Goal: Task Accomplishment & Management: Complete application form

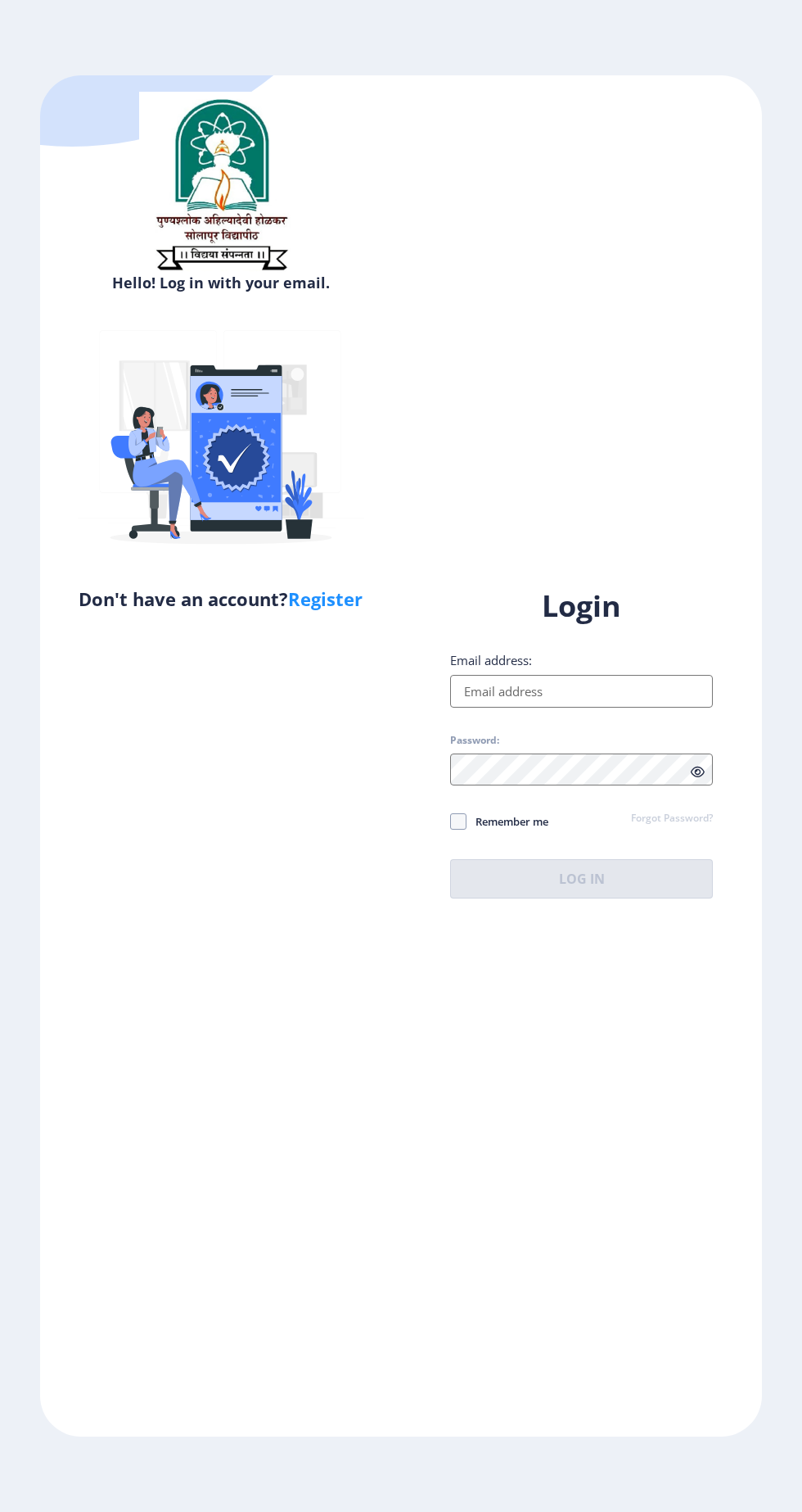
click at [611, 708] on input "Email address:" at bounding box center [581, 691] width 263 height 33
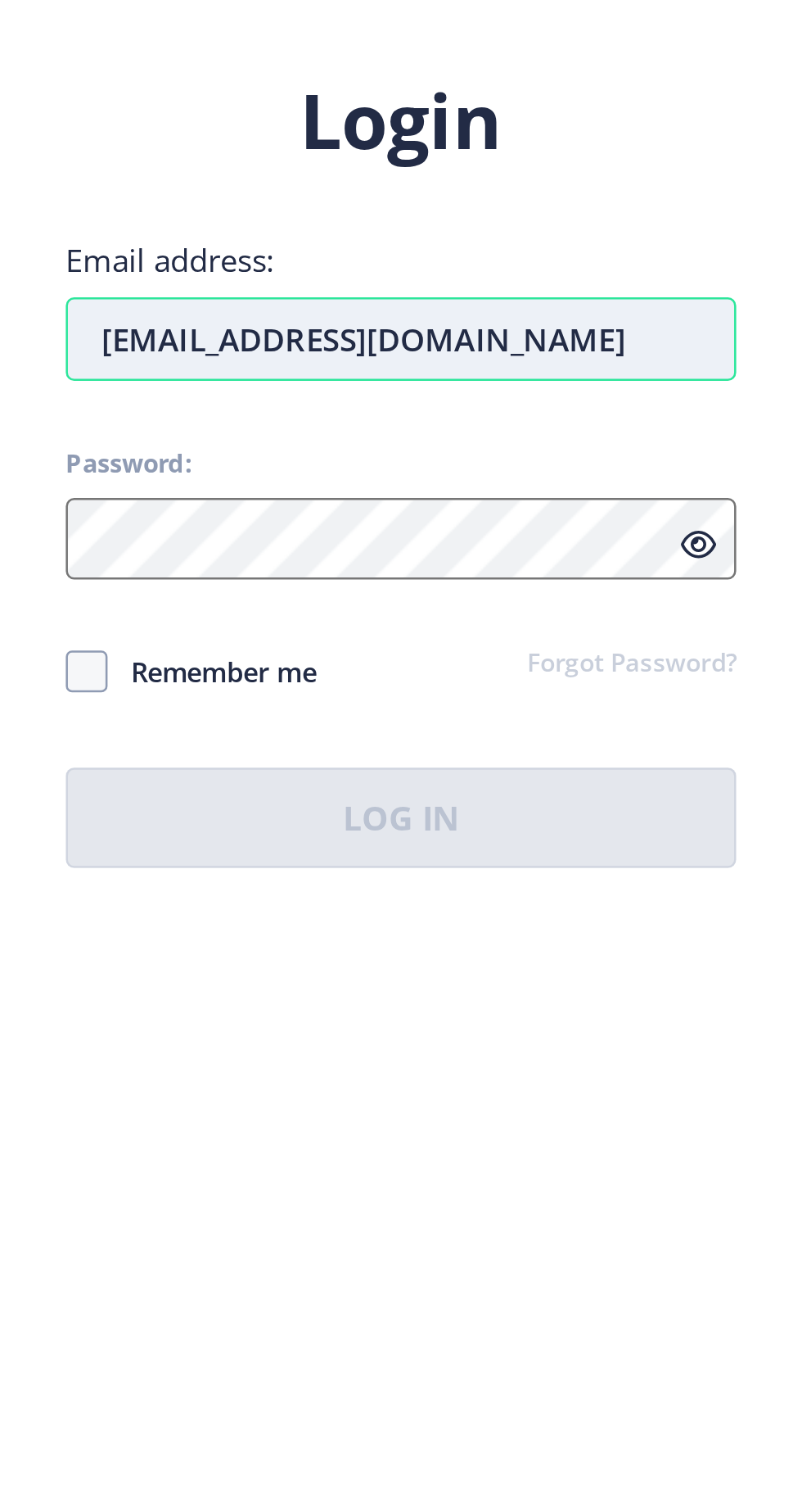
type input "[EMAIL_ADDRESS][DOMAIN_NAME]"
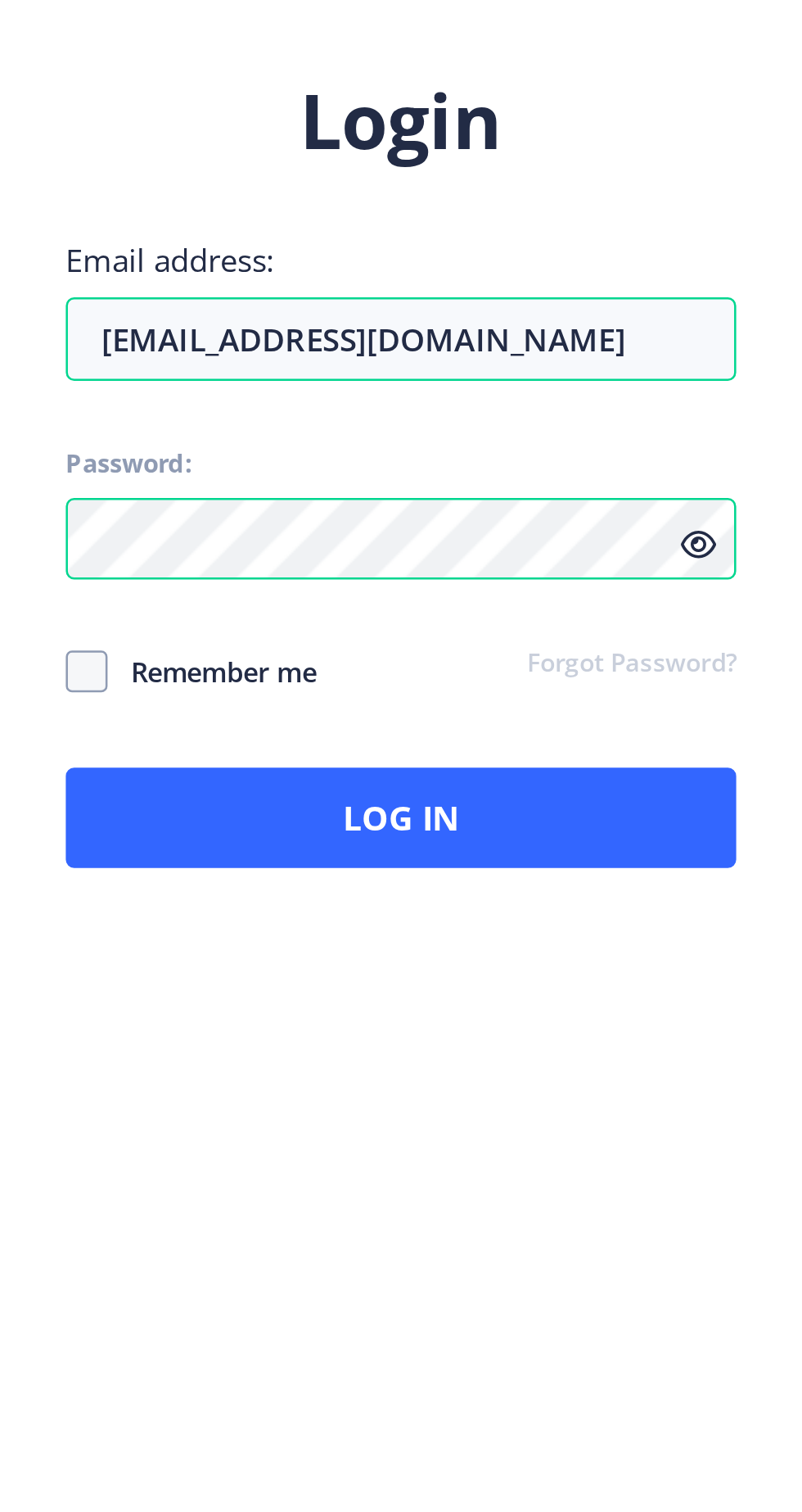
click at [514, 832] on span "Remember me" at bounding box center [507, 822] width 82 height 19
click at [451, 823] on input "Remember me" at bounding box center [450, 822] width 1 height 1
checkbox input "true"
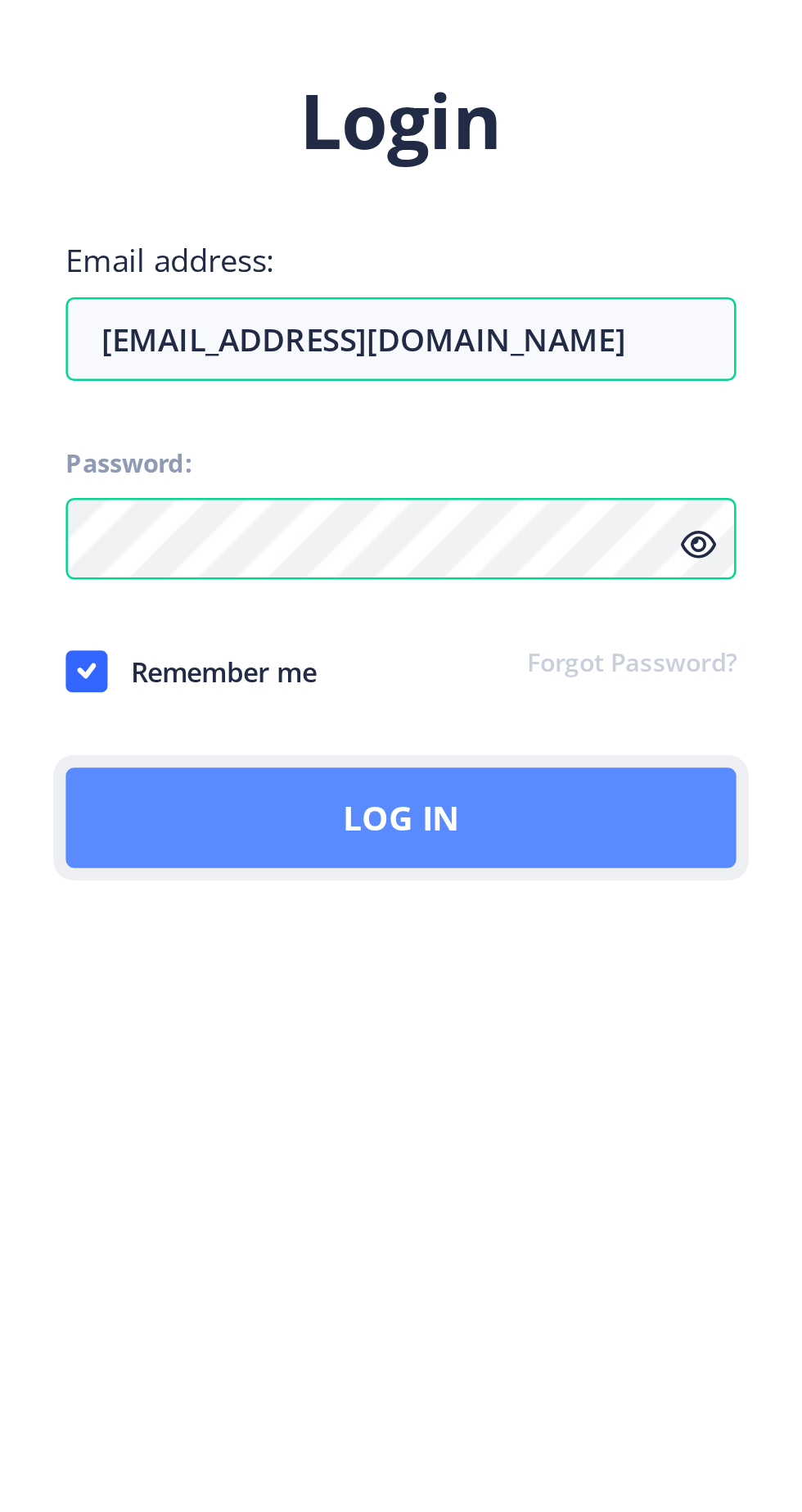
click at [658, 898] on button "Log In" at bounding box center [581, 879] width 263 height 40
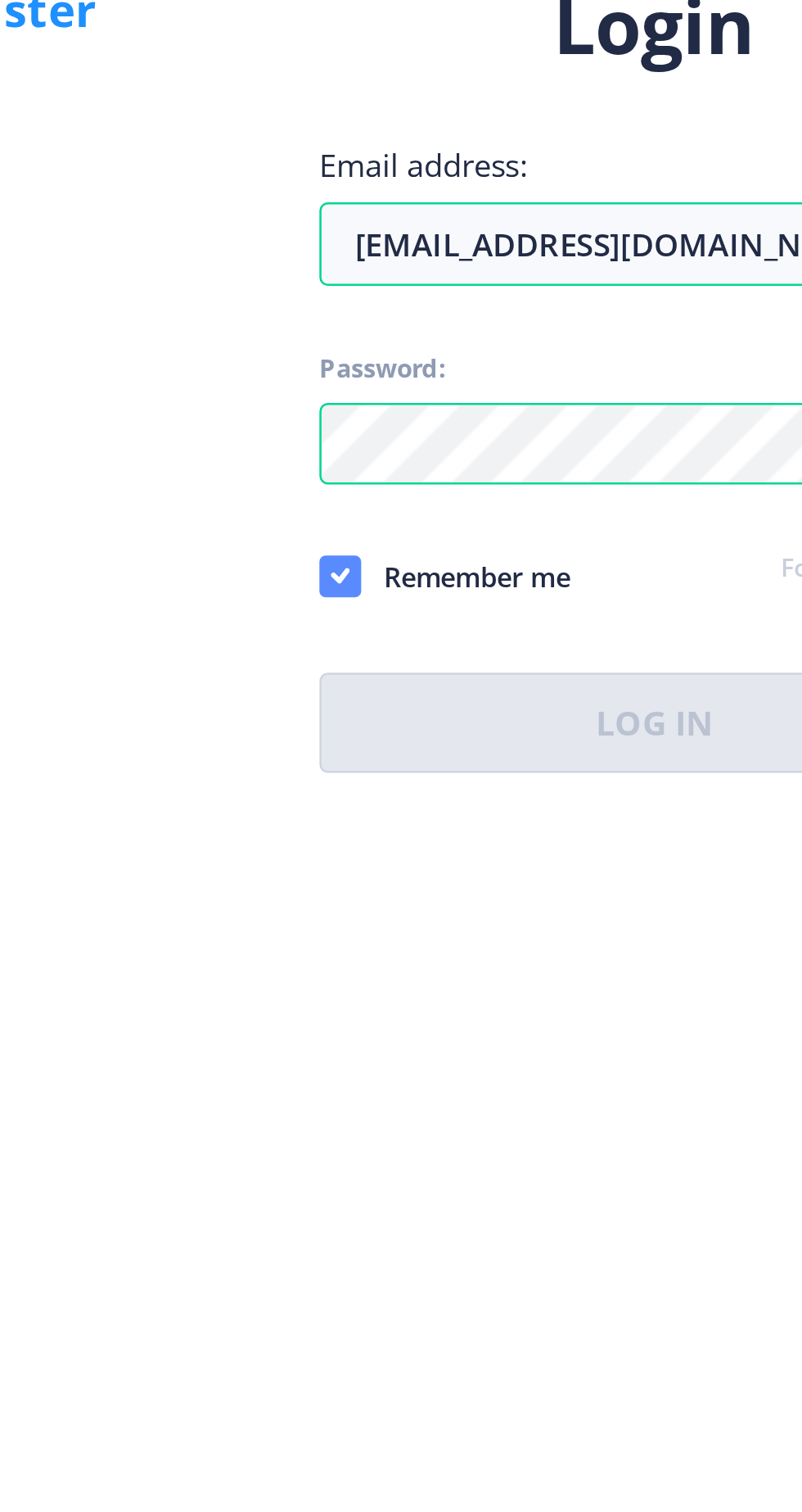
click at [713, 898] on div "Login Email address: [EMAIL_ADDRESS][DOMAIN_NAME] Password: Remember me Forgot …" at bounding box center [581, 742] width 263 height 312
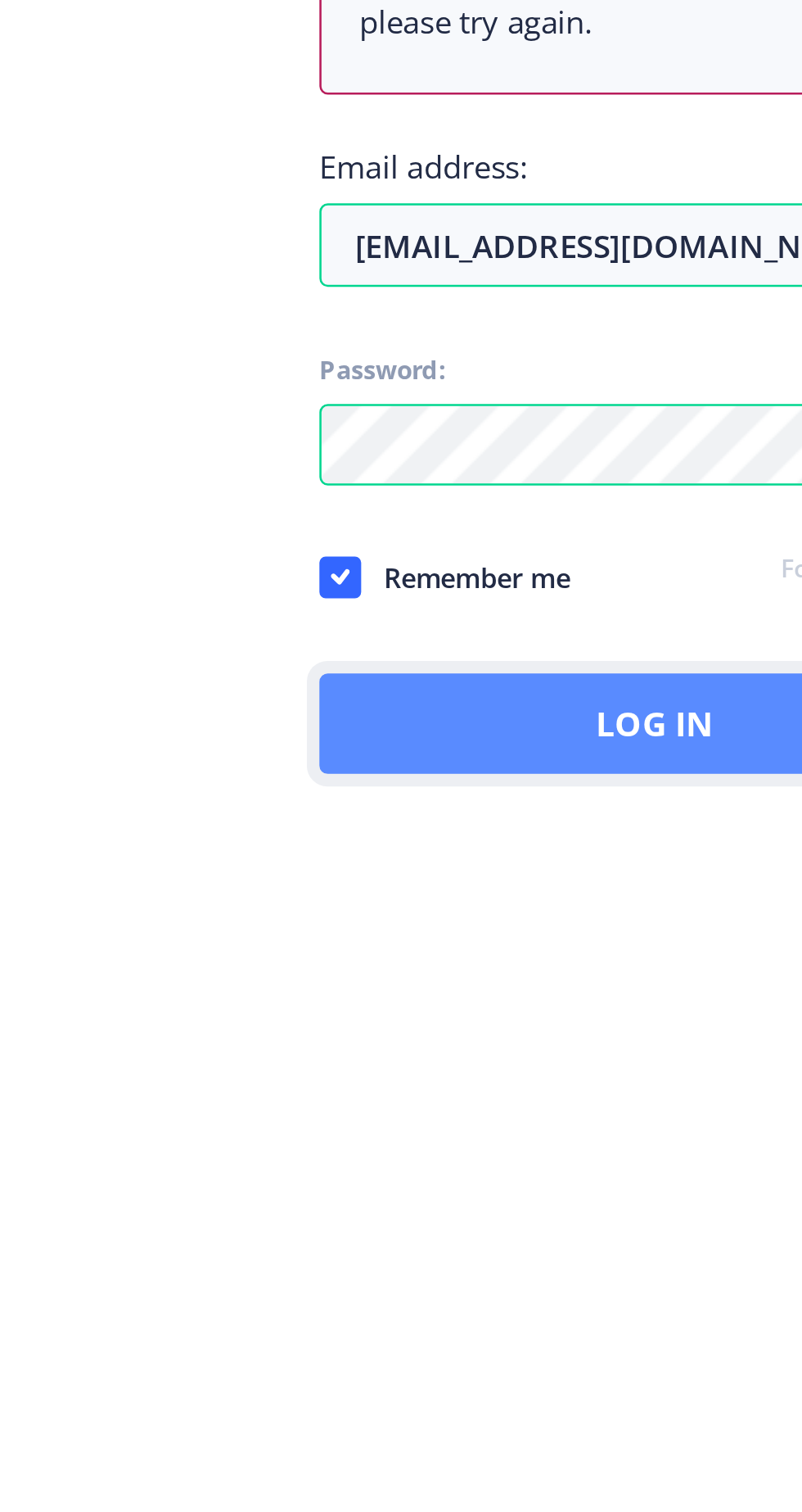
click at [532, 953] on button "Log In" at bounding box center [581, 933] width 263 height 40
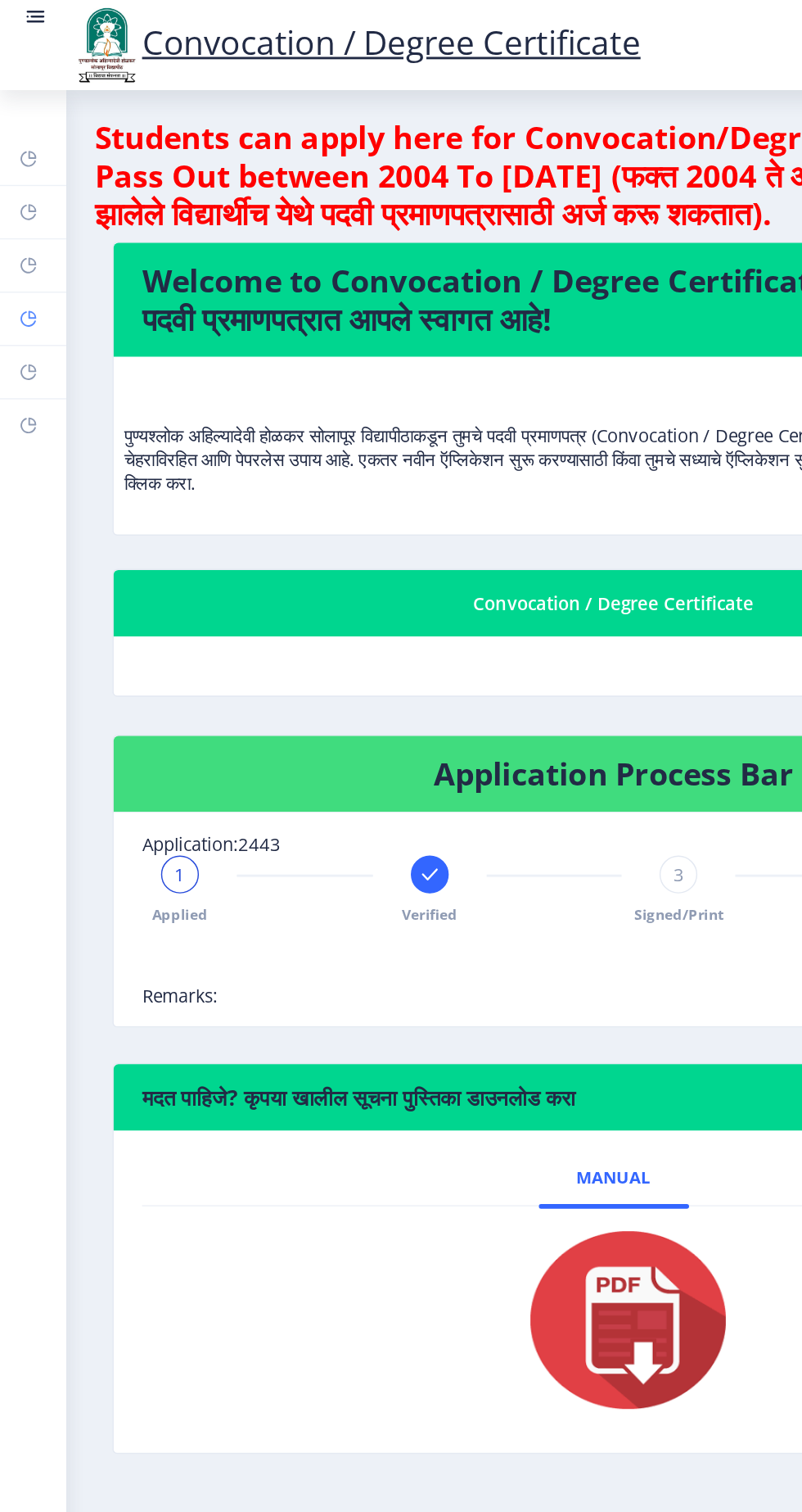
click at [26, 227] on rect at bounding box center [20, 221] width 14 height 14
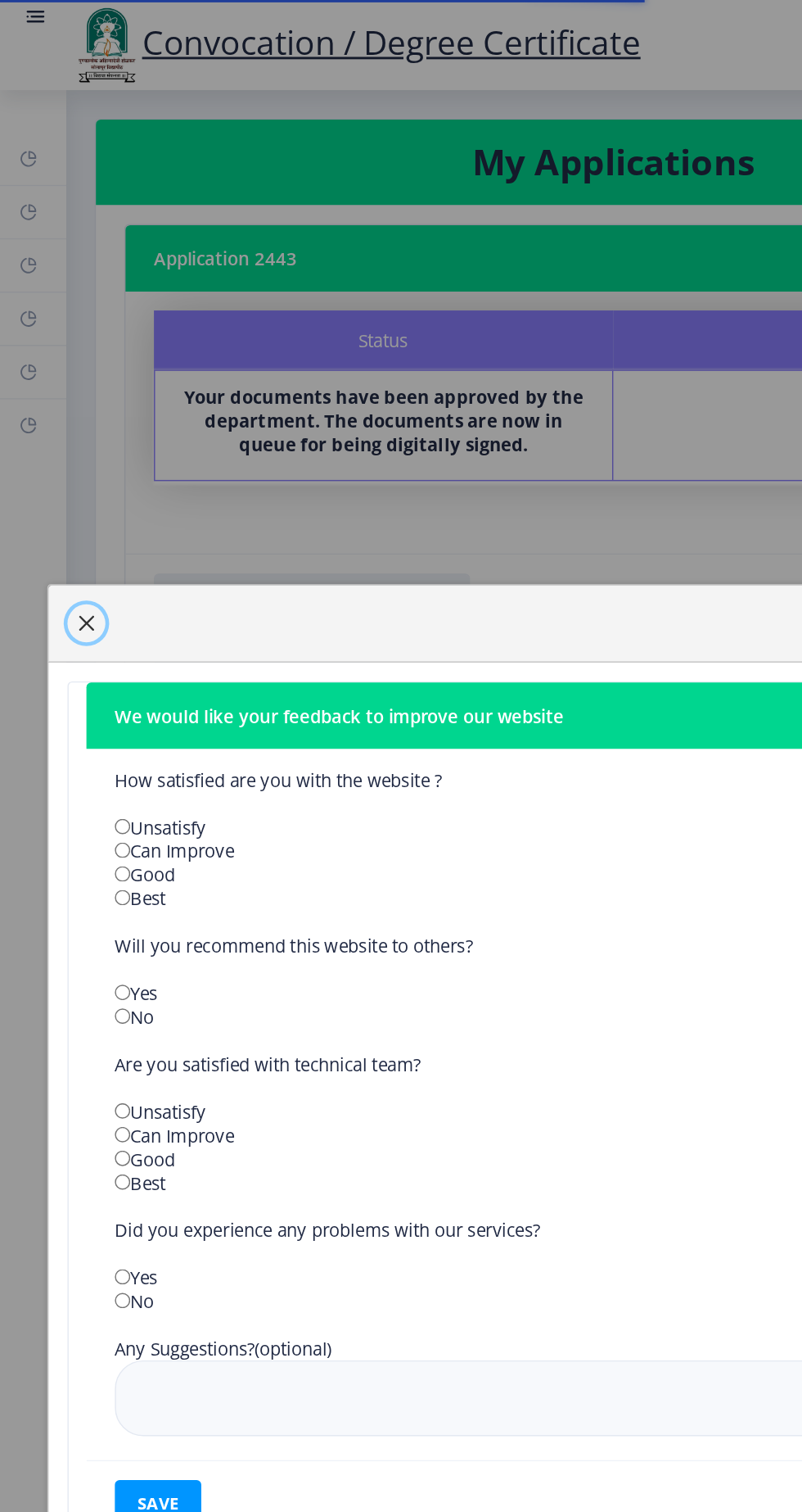
click at [67, 438] on span "button" at bounding box center [60, 431] width 14 height 14
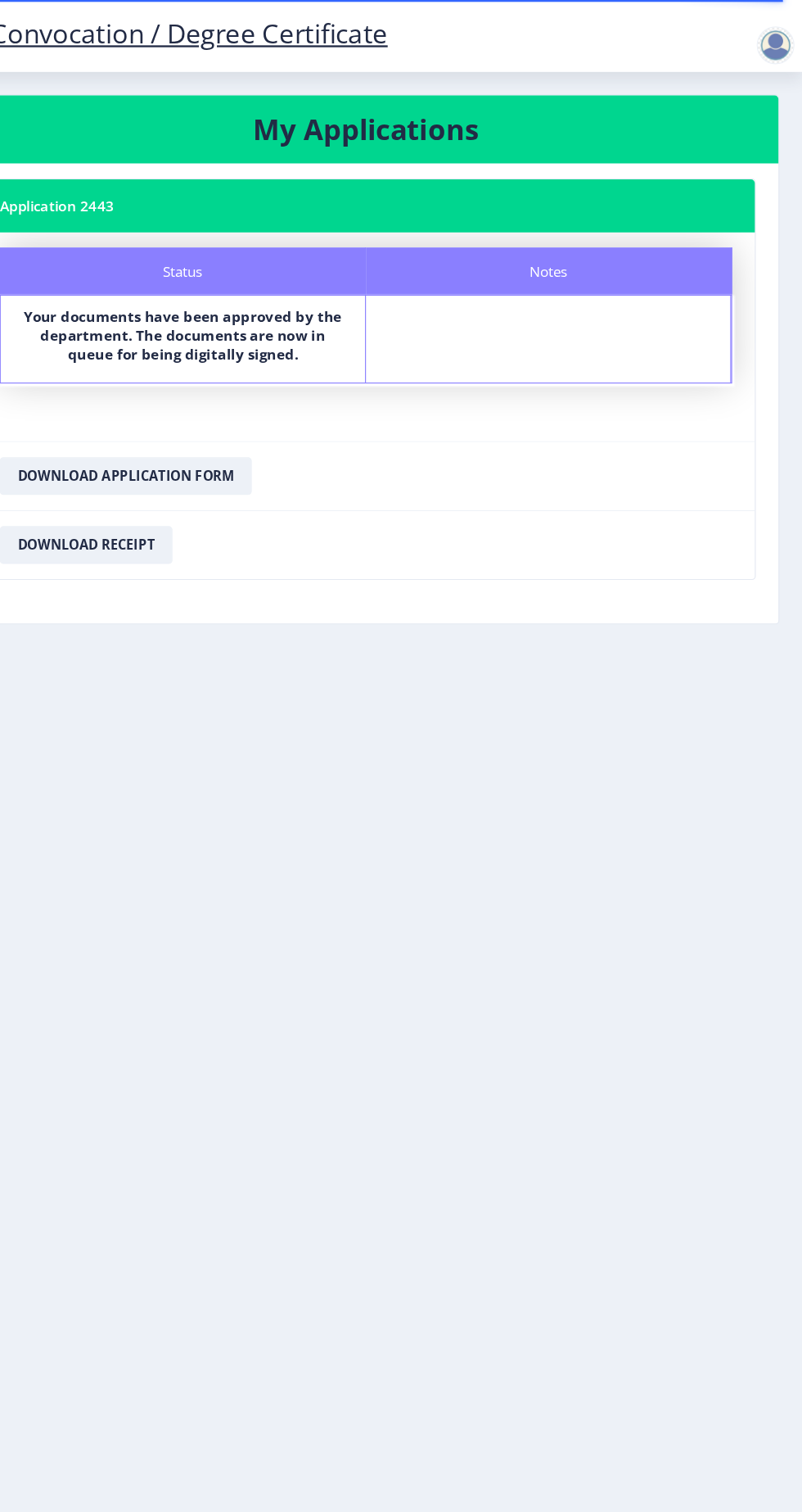
click at [796, 56] on div at bounding box center [780, 40] width 33 height 33
click at [756, 135] on span "Log out" at bounding box center [736, 128] width 104 height 19
